Goal: Use online tool/utility: Utilize a website feature to perform a specific function

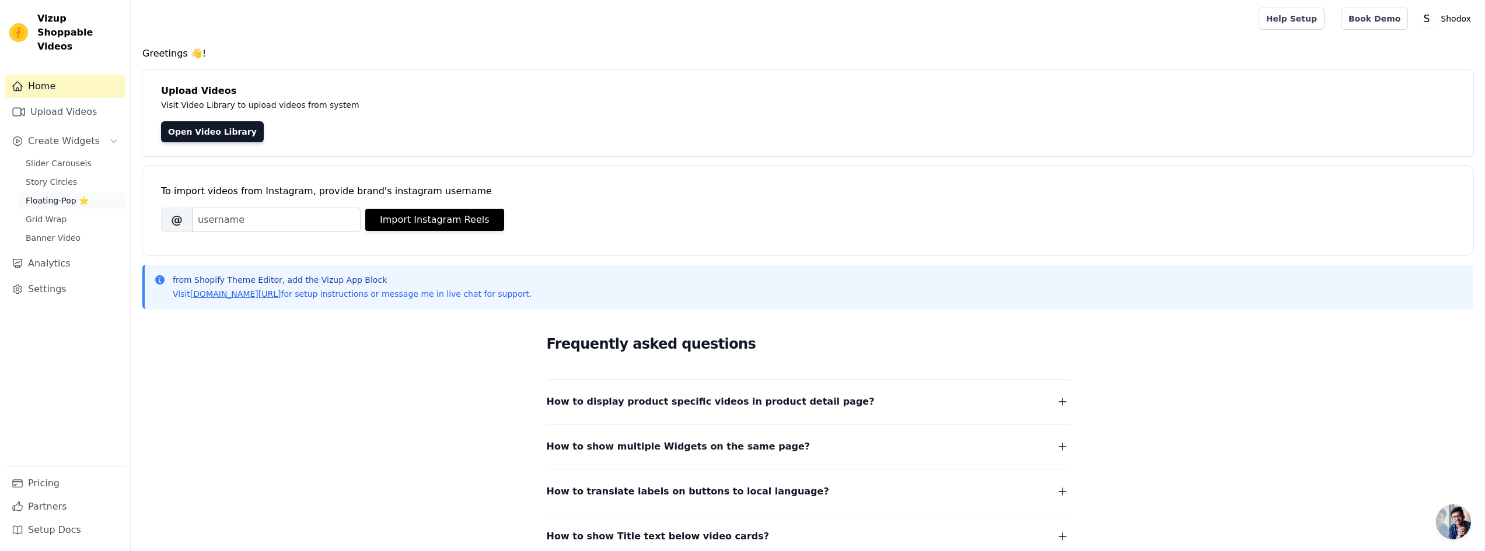
click at [68, 195] on span "Floating-Pop ⭐" at bounding box center [57, 201] width 63 height 12
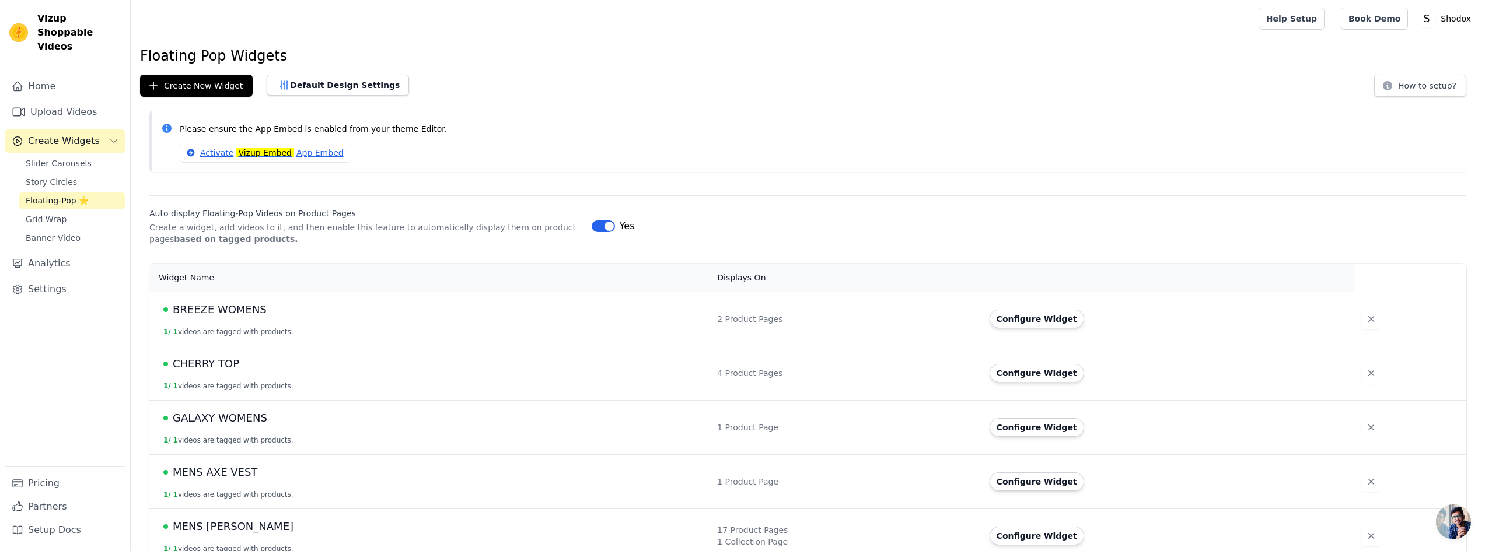
scroll to position [58, 0]
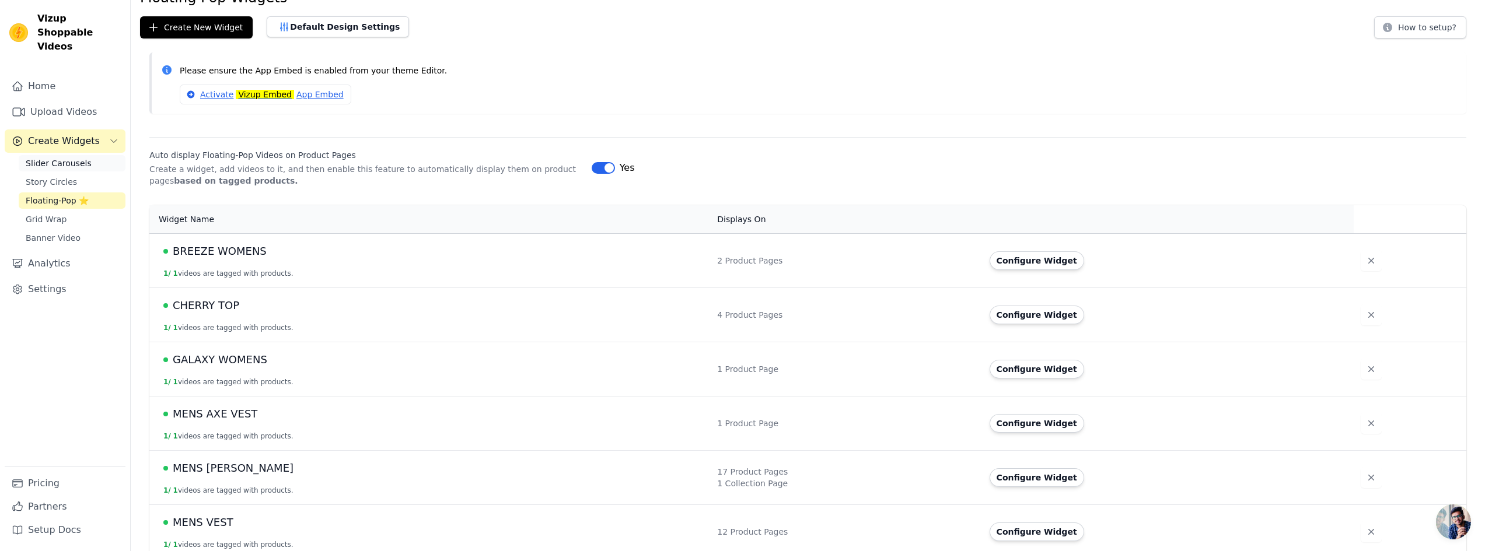
click at [28, 158] on span "Slider Carousels" at bounding box center [59, 164] width 66 height 12
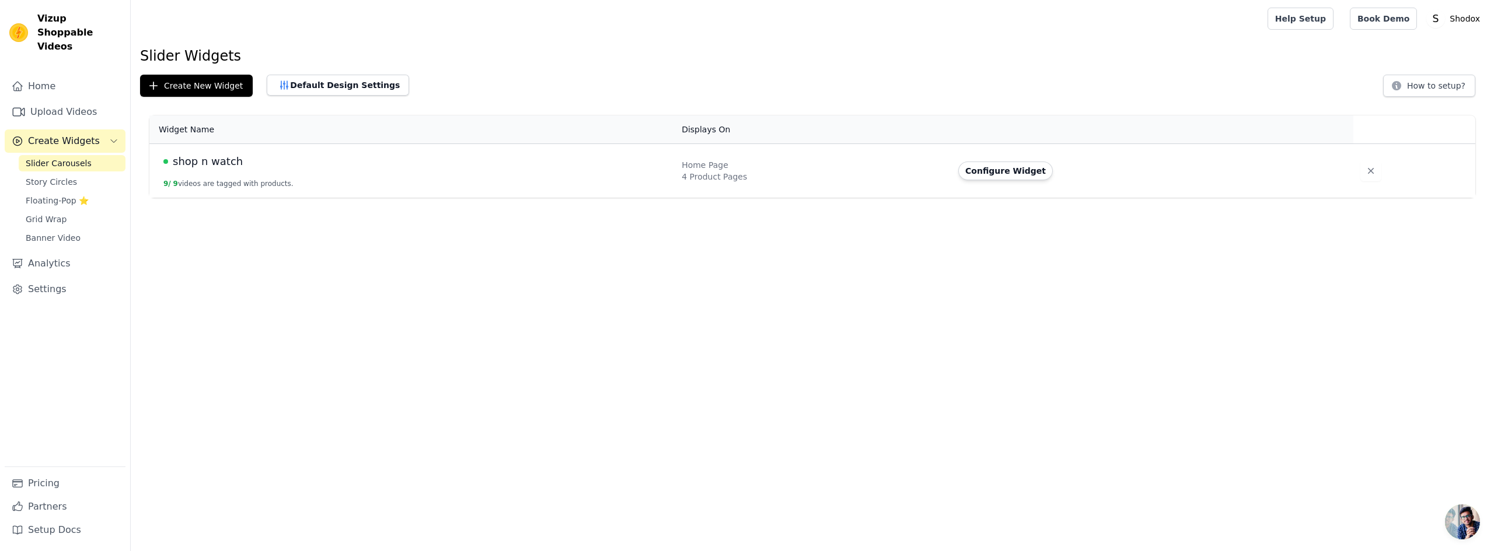
click at [840, 156] on td "Home Page 4 Product Pages" at bounding box center [812, 171] width 277 height 54
click at [963, 158] on td "Configure Widget" at bounding box center [1152, 171] width 402 height 54
click at [973, 167] on button "Configure Widget" at bounding box center [1005, 171] width 95 height 19
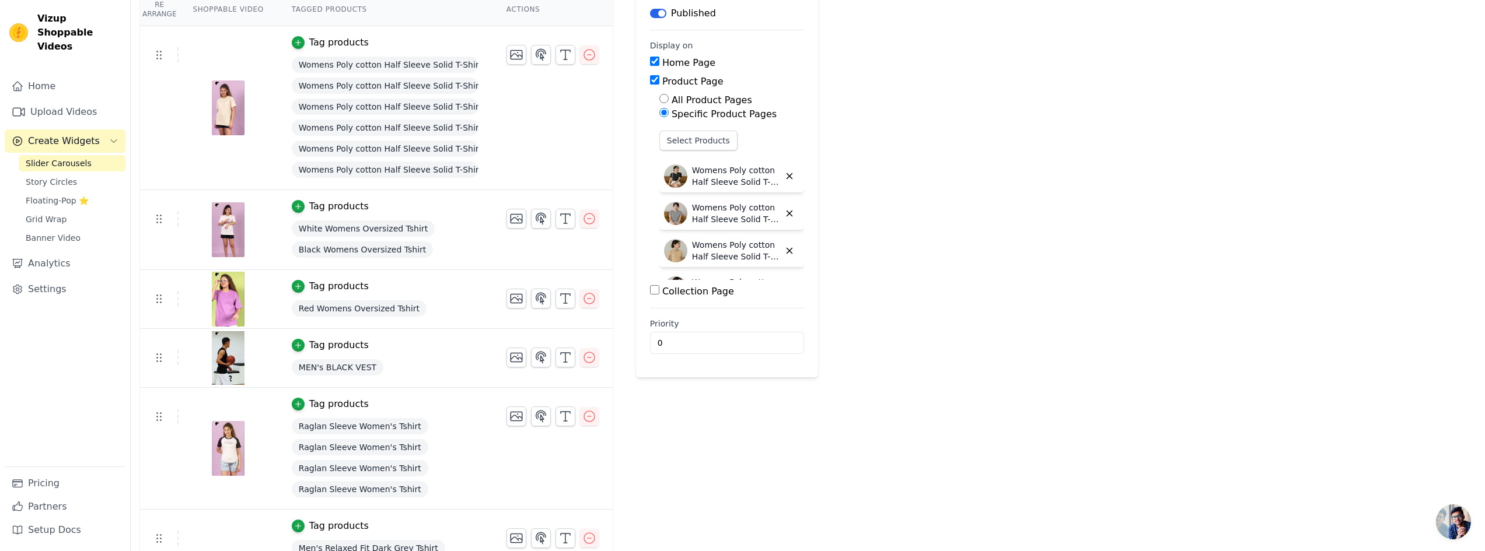
scroll to position [117, 0]
click at [327, 225] on span "White Womens Oversized Tshirt" at bounding box center [363, 226] width 143 height 16
click at [172, 218] on td at bounding box center [159, 216] width 39 height 15
click at [294, 201] on icon "button" at bounding box center [298, 204] width 8 height 8
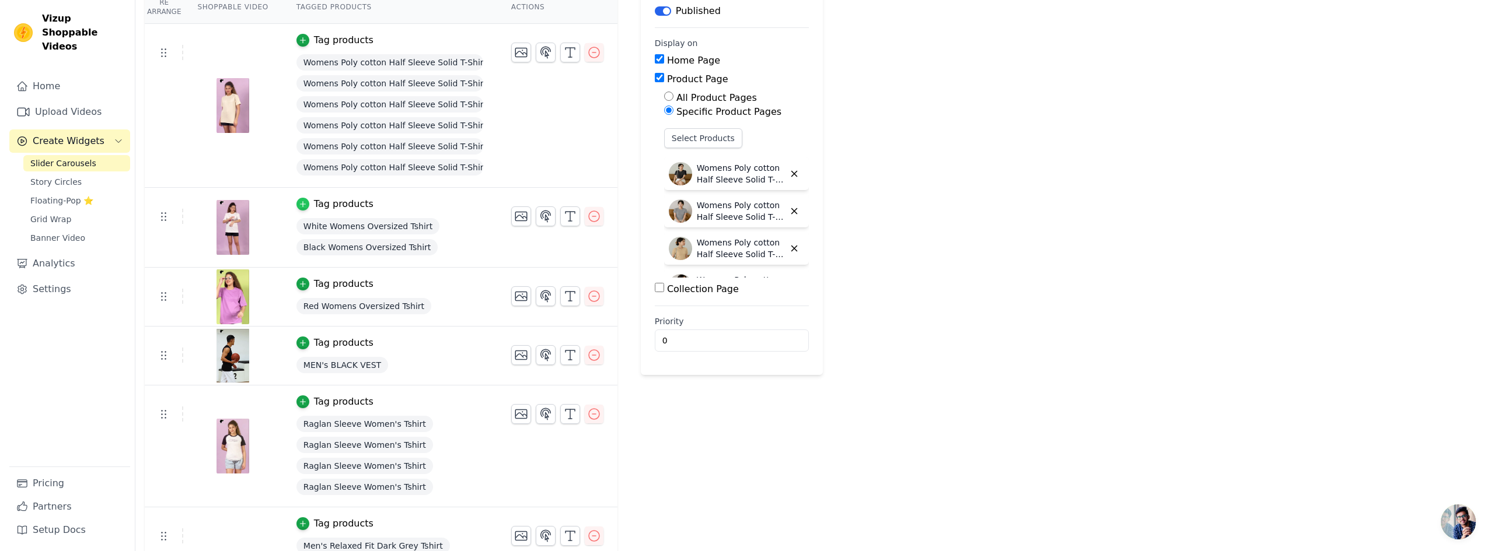
scroll to position [0, 0]
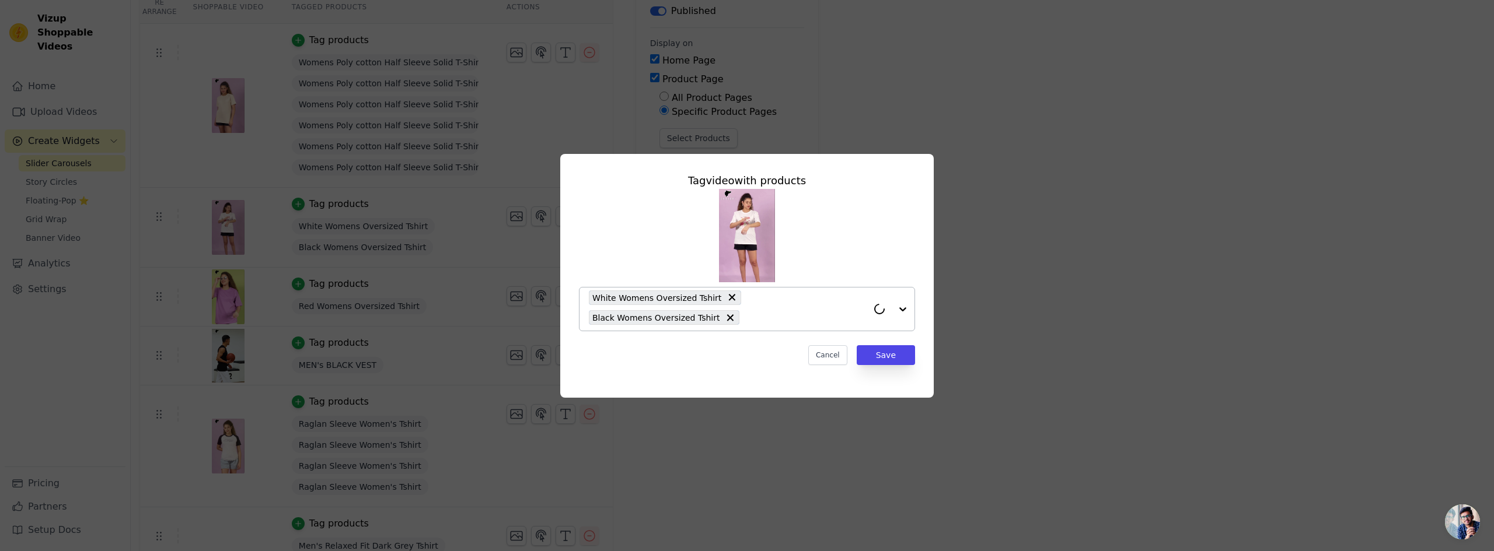
click at [726, 298] on icon at bounding box center [732, 298] width 12 height 12
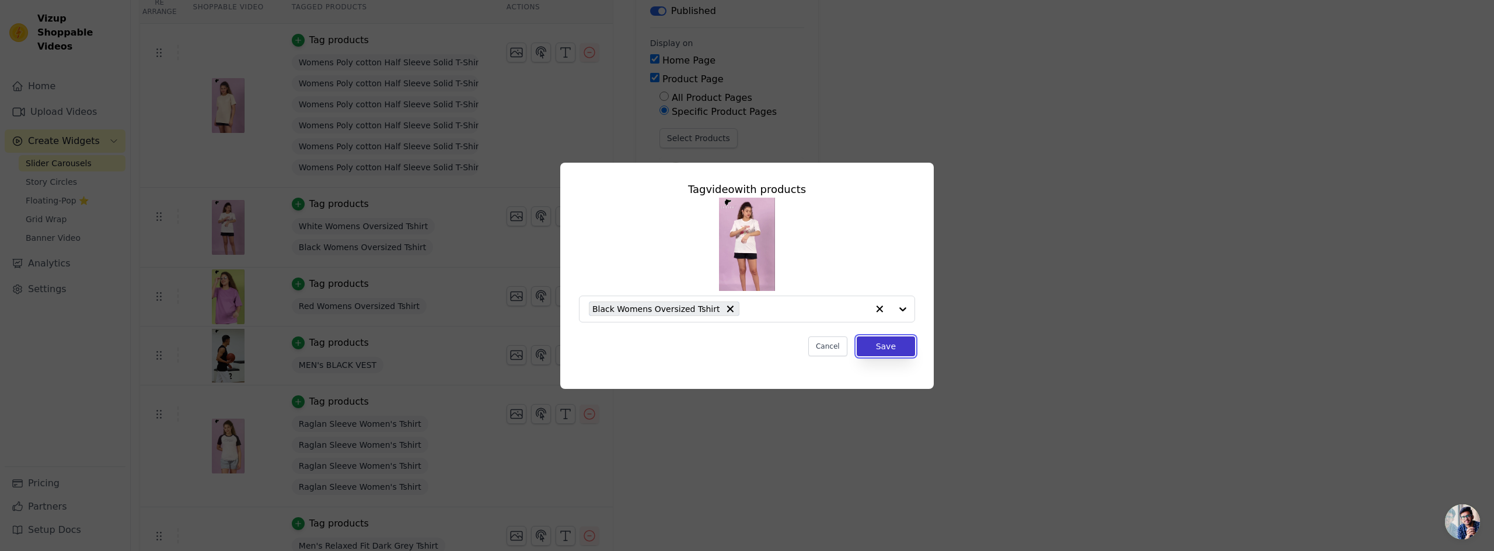
click at [882, 347] on button "Save" at bounding box center [886, 347] width 58 height 20
